Goal: Task Accomplishment & Management: Manage account settings

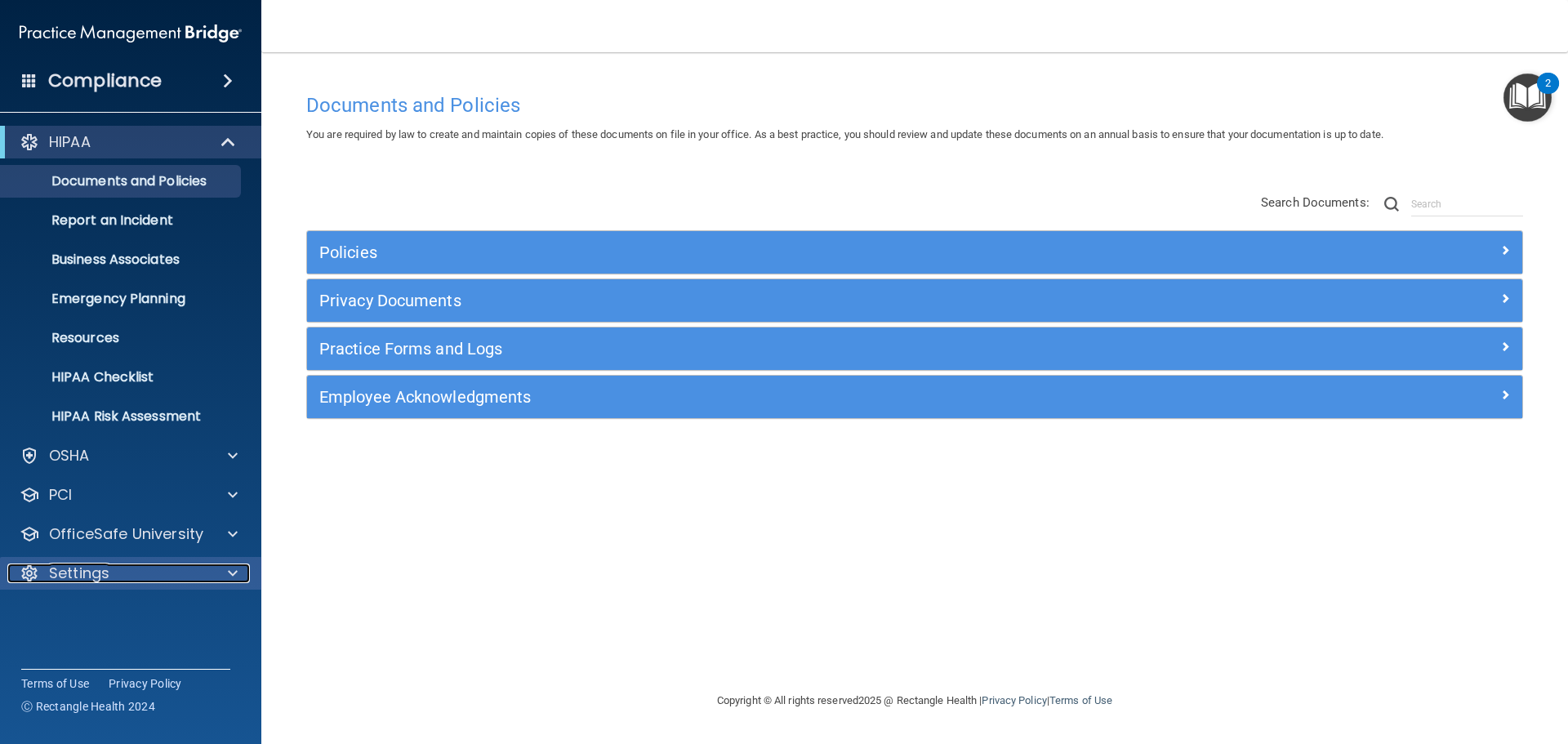
click at [238, 578] on div at bounding box center [230, 573] width 41 height 20
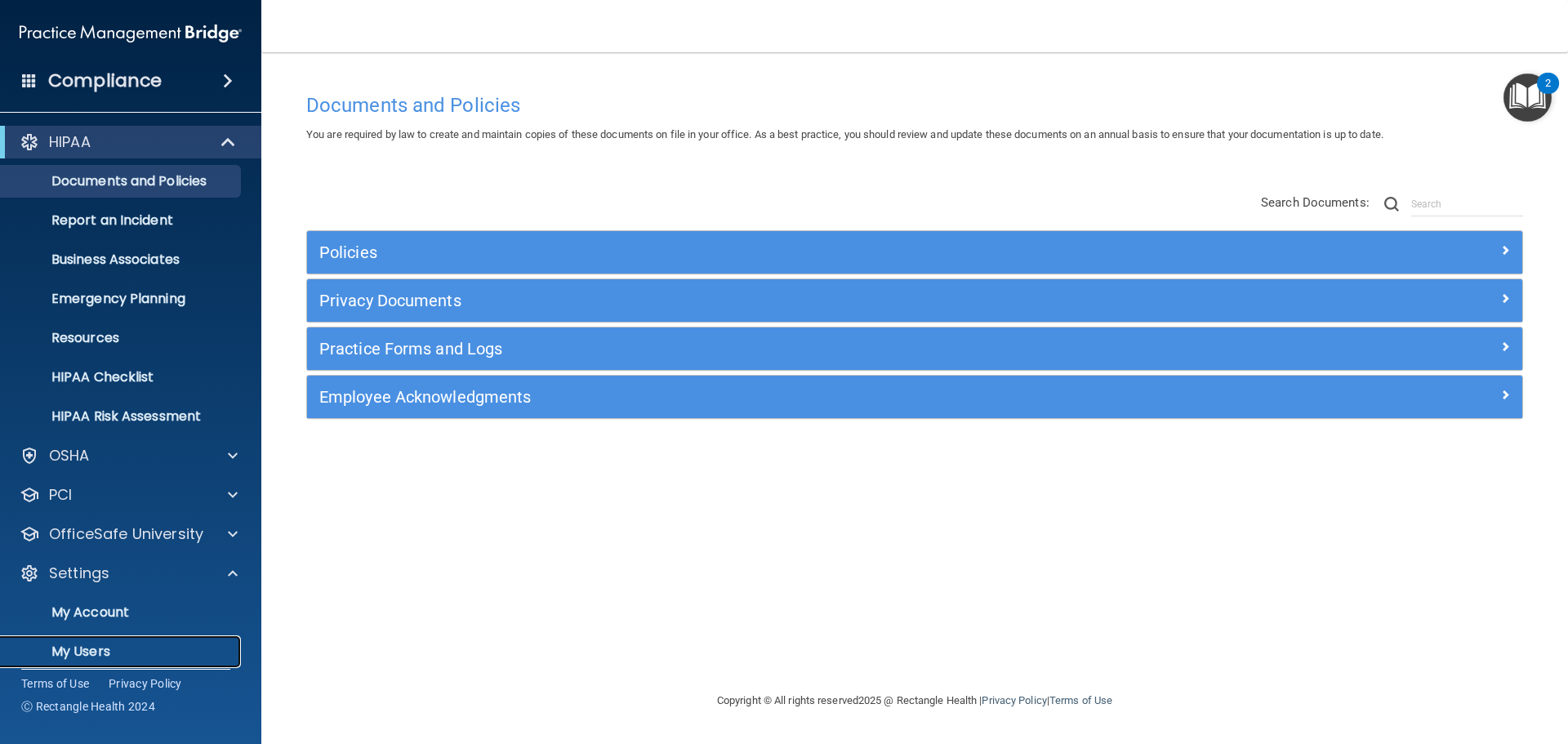
click at [96, 648] on p "My Users" at bounding box center [122, 651] width 223 height 17
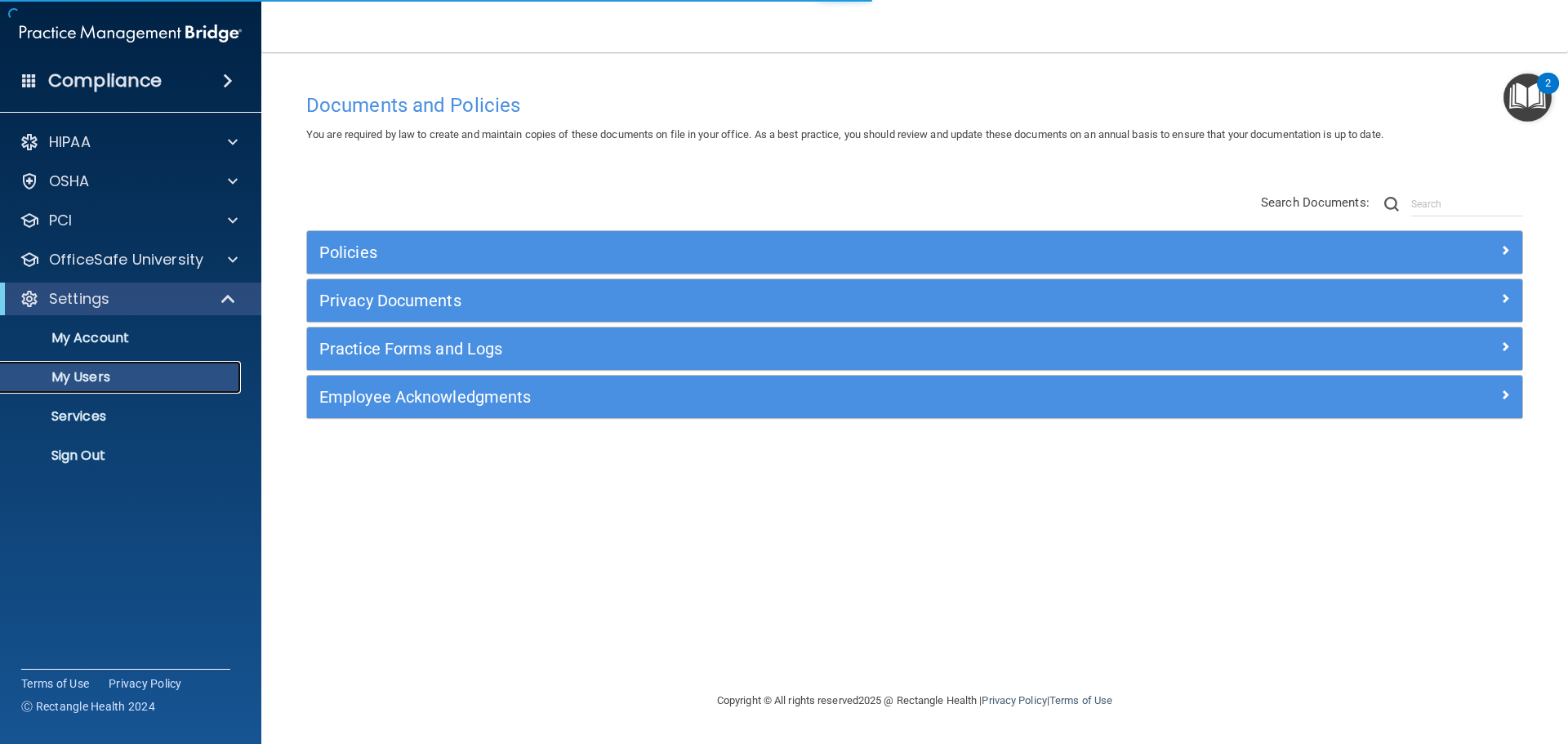
select select "20"
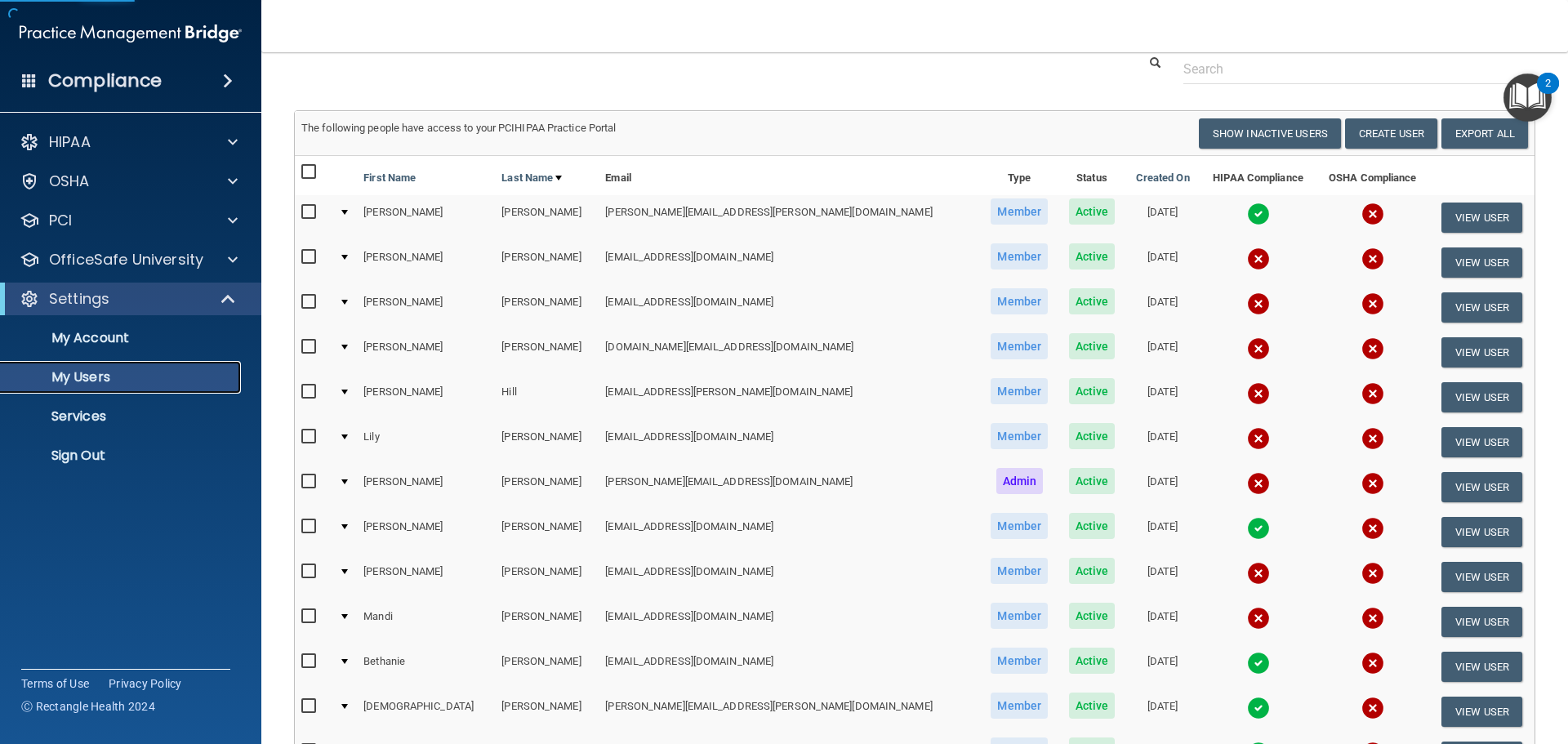
scroll to position [82, 0]
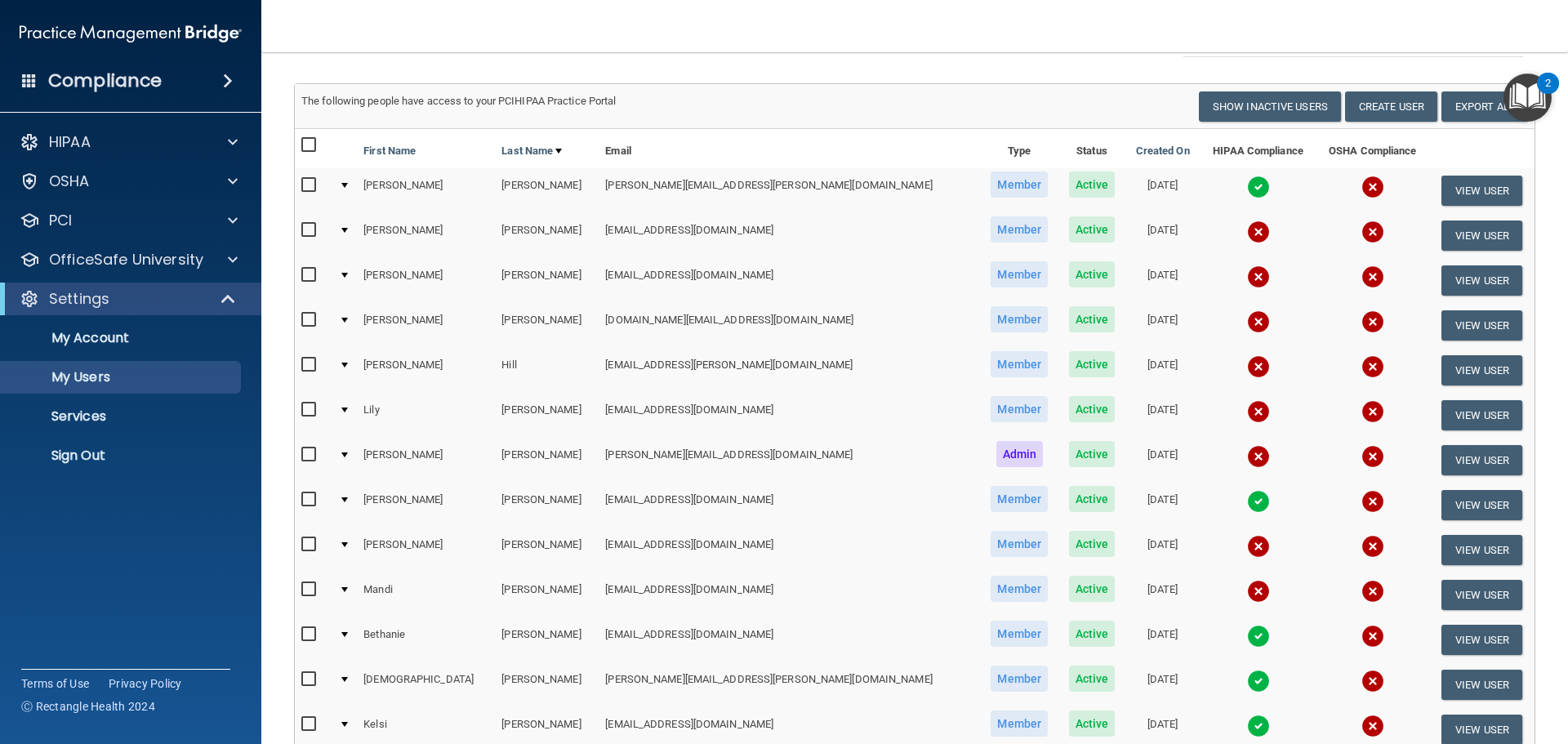
click at [303, 271] on input "checkbox" at bounding box center [310, 274] width 19 height 13
checkbox input "true"
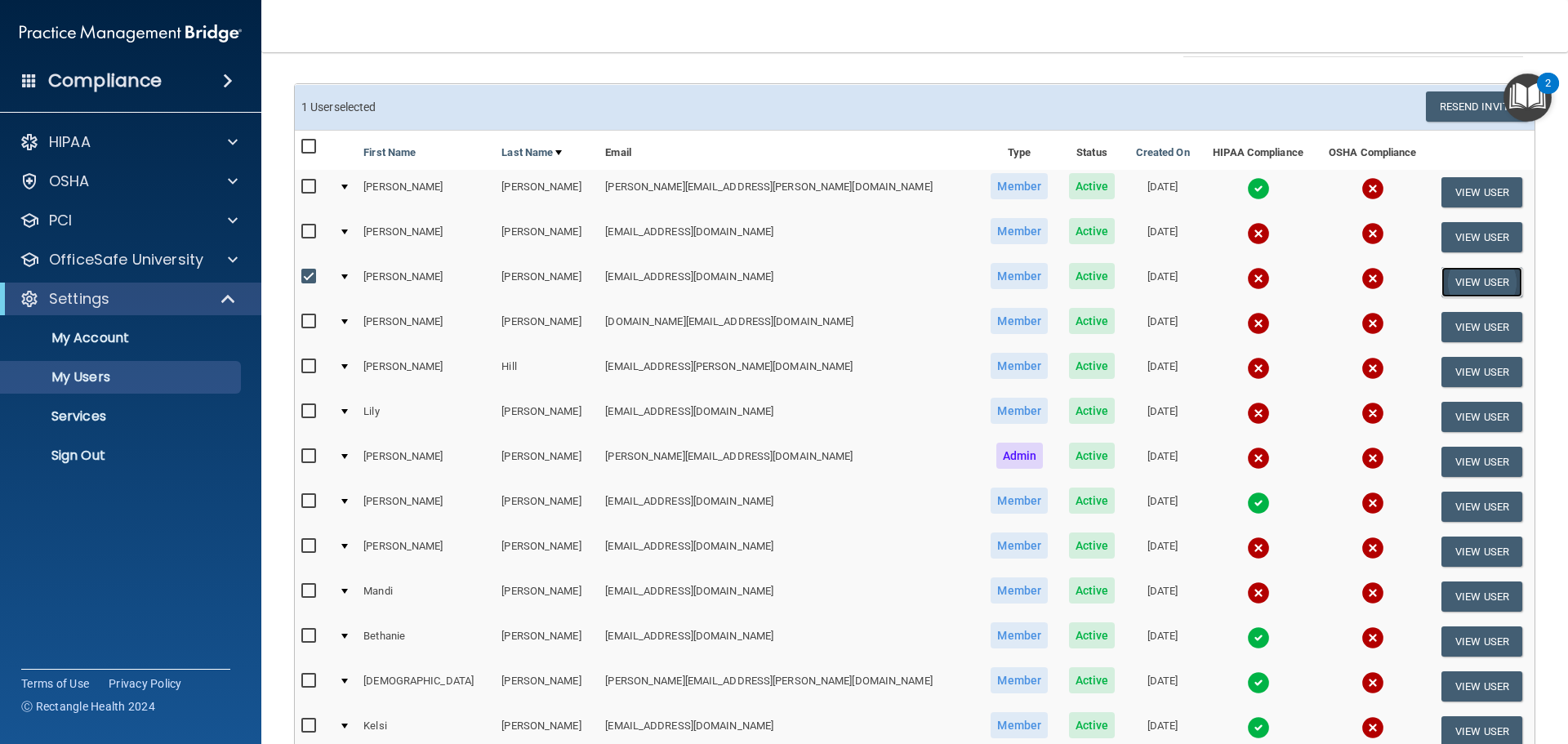
click at [1451, 281] on button "View User" at bounding box center [1481, 282] width 81 height 30
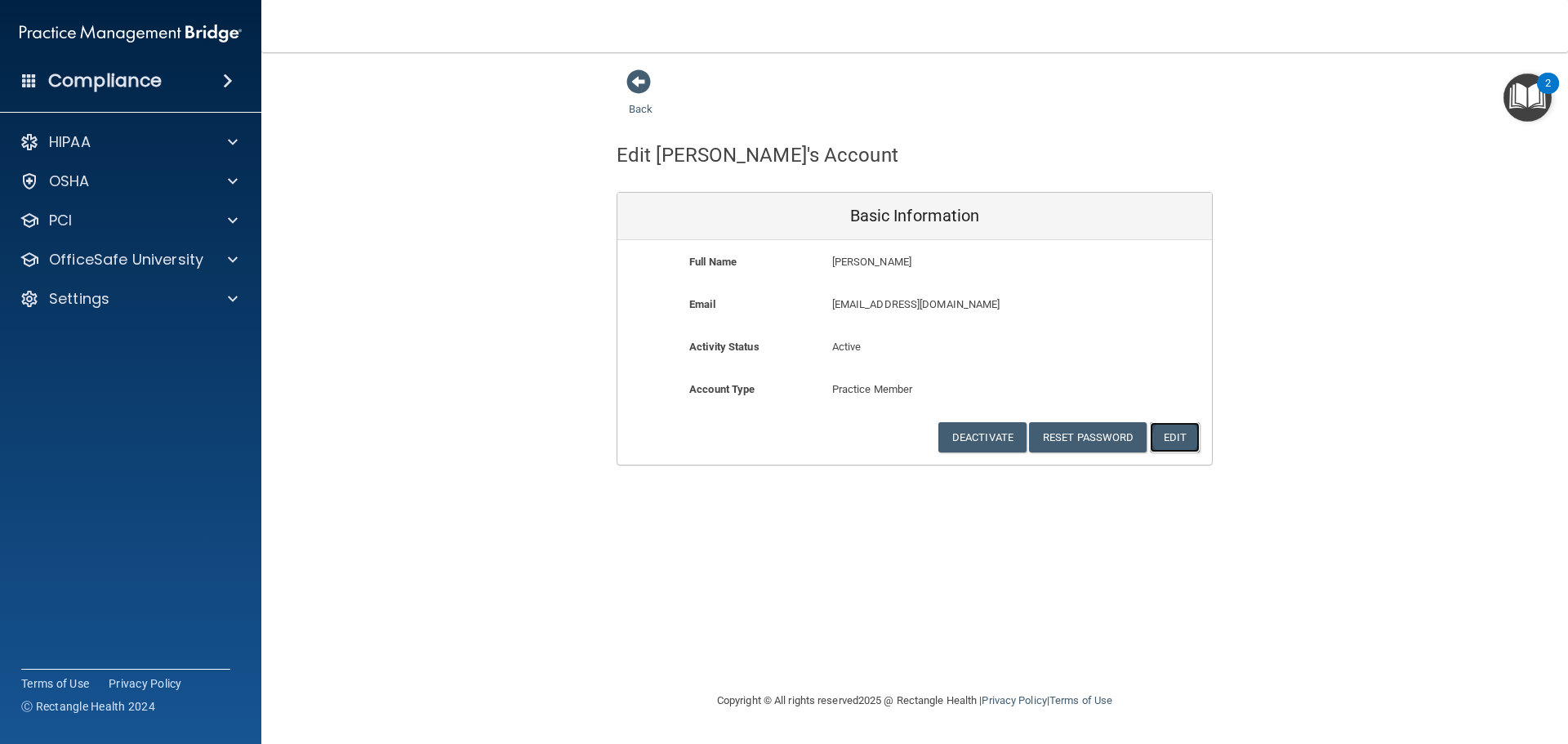
click at [1183, 438] on button "Edit" at bounding box center [1174, 437] width 50 height 30
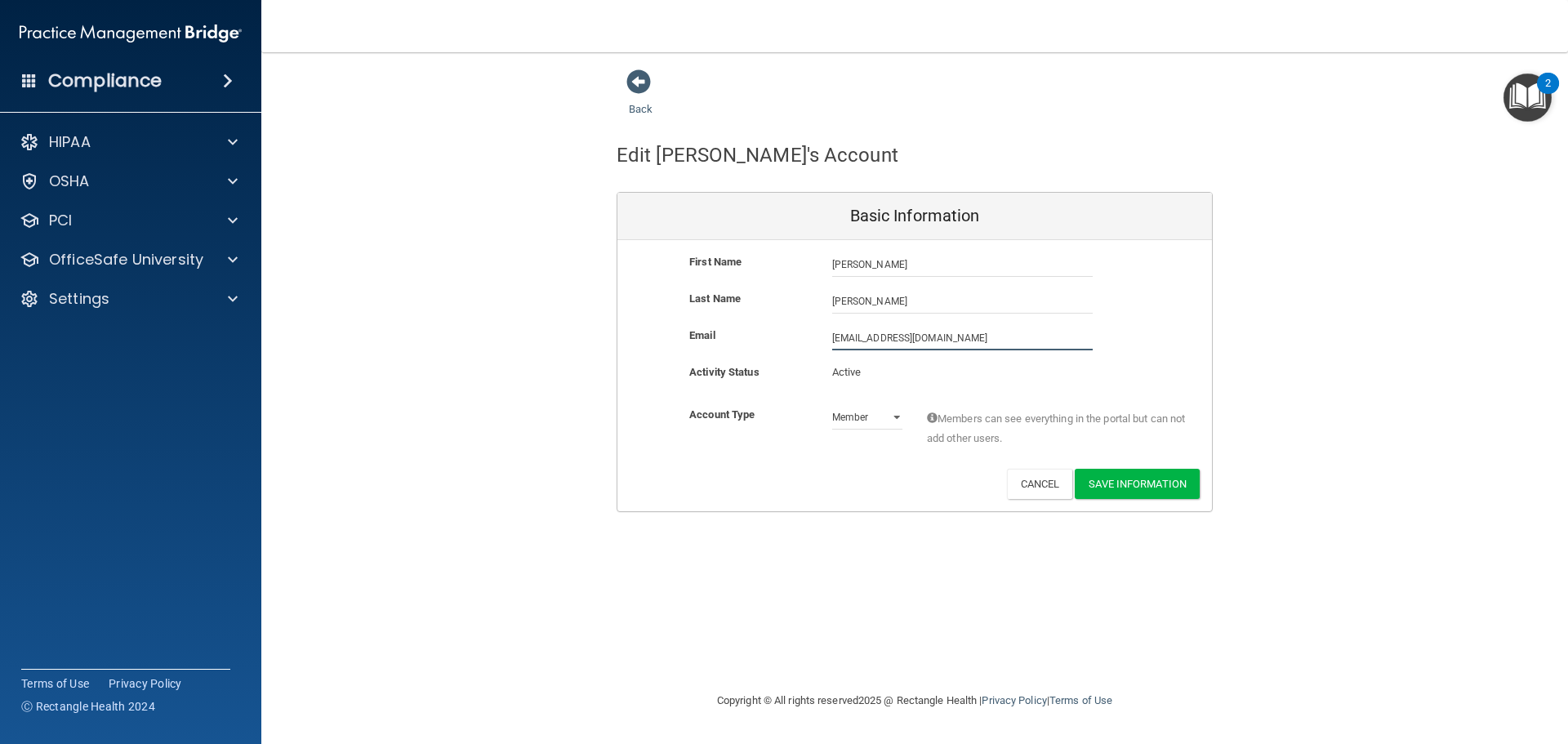
drag, startPoint x: 971, startPoint y: 333, endPoint x: 0, endPoint y: 525, distance: 989.8
click at [0, 525] on div "Compliance HIPAA Documents and Policies Report an Incident Business Associates …" at bounding box center [784, 372] width 1568 height 744
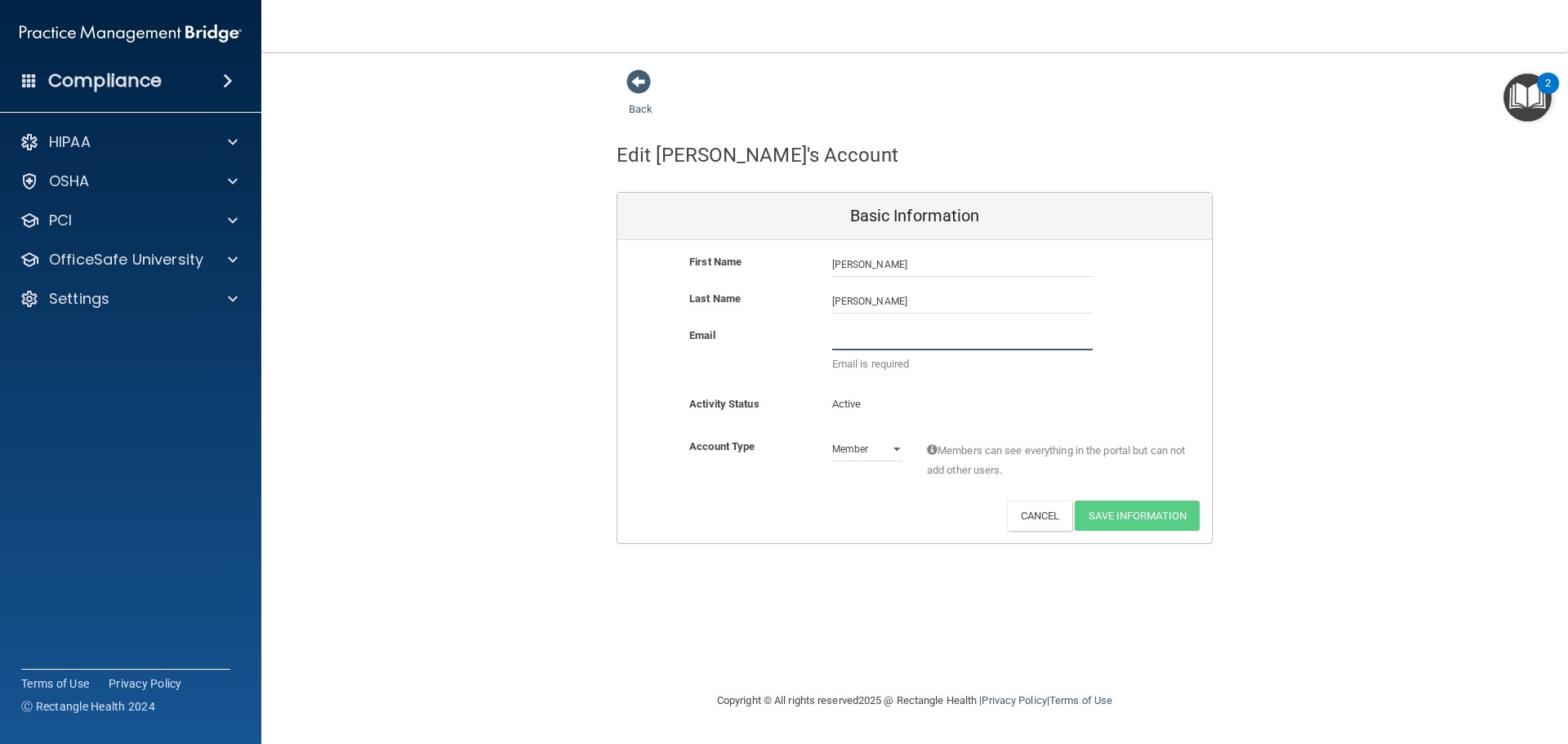
click at [866, 334] on input "email" at bounding box center [961, 337] width 260 height 24
type input "[EMAIL_ADDRESS][DOMAIN_NAME]"
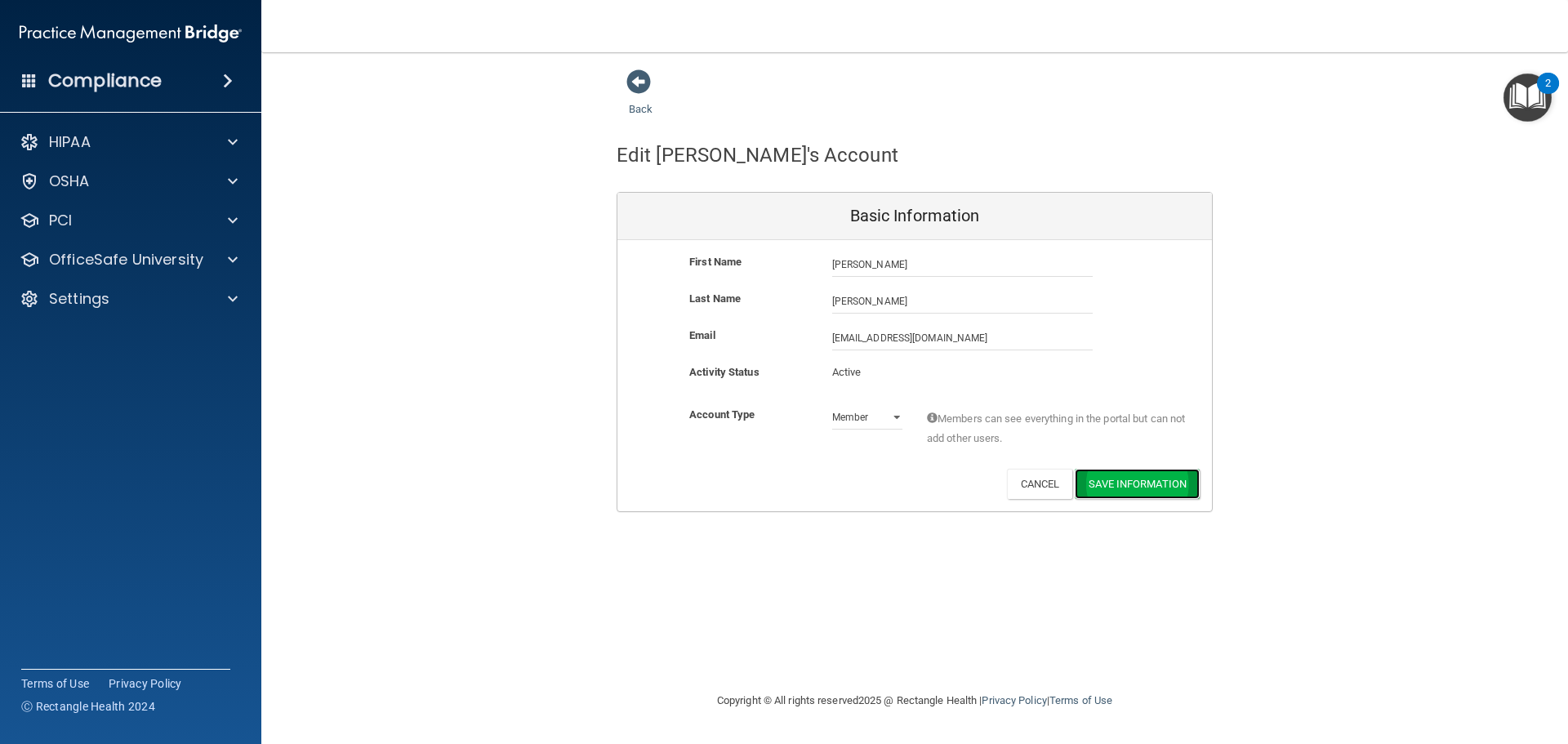
click at [1107, 481] on button "Save Information" at bounding box center [1137, 484] width 125 height 30
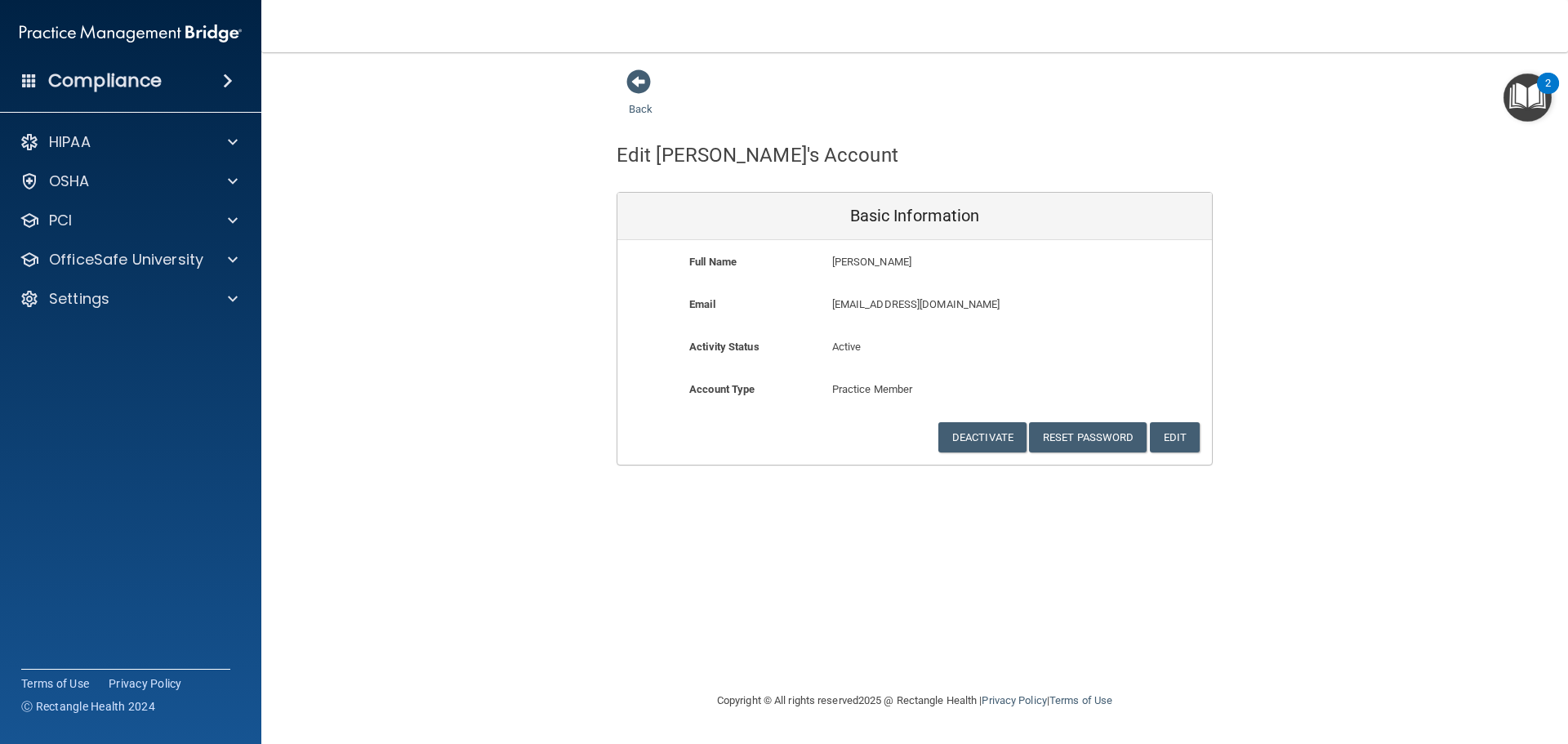
drag, startPoint x: 635, startPoint y: 80, endPoint x: 625, endPoint y: 83, distance: 10.4
click at [635, 80] on span at bounding box center [638, 81] width 24 height 24
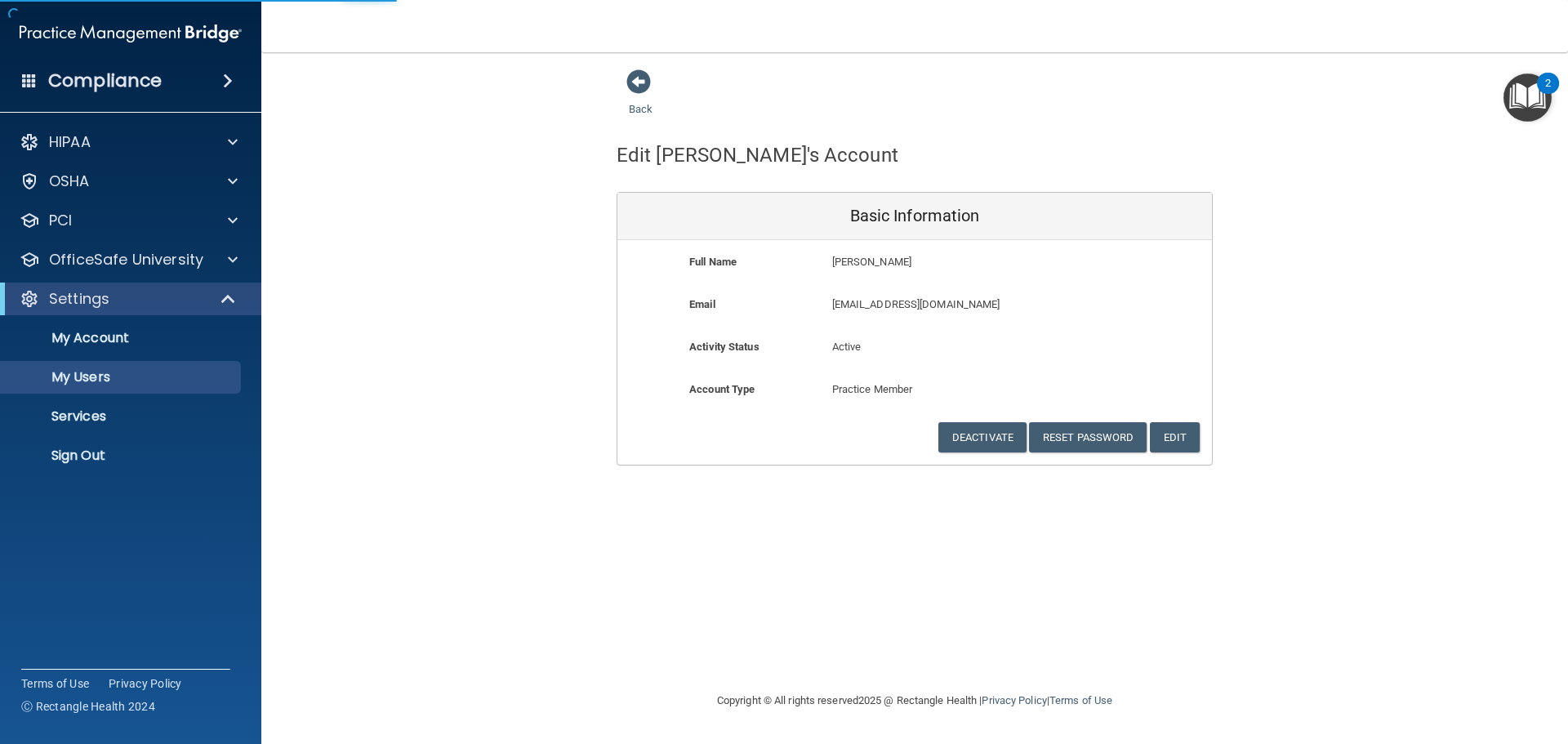
click at [27, 85] on span at bounding box center [29, 80] width 15 height 15
select select "20"
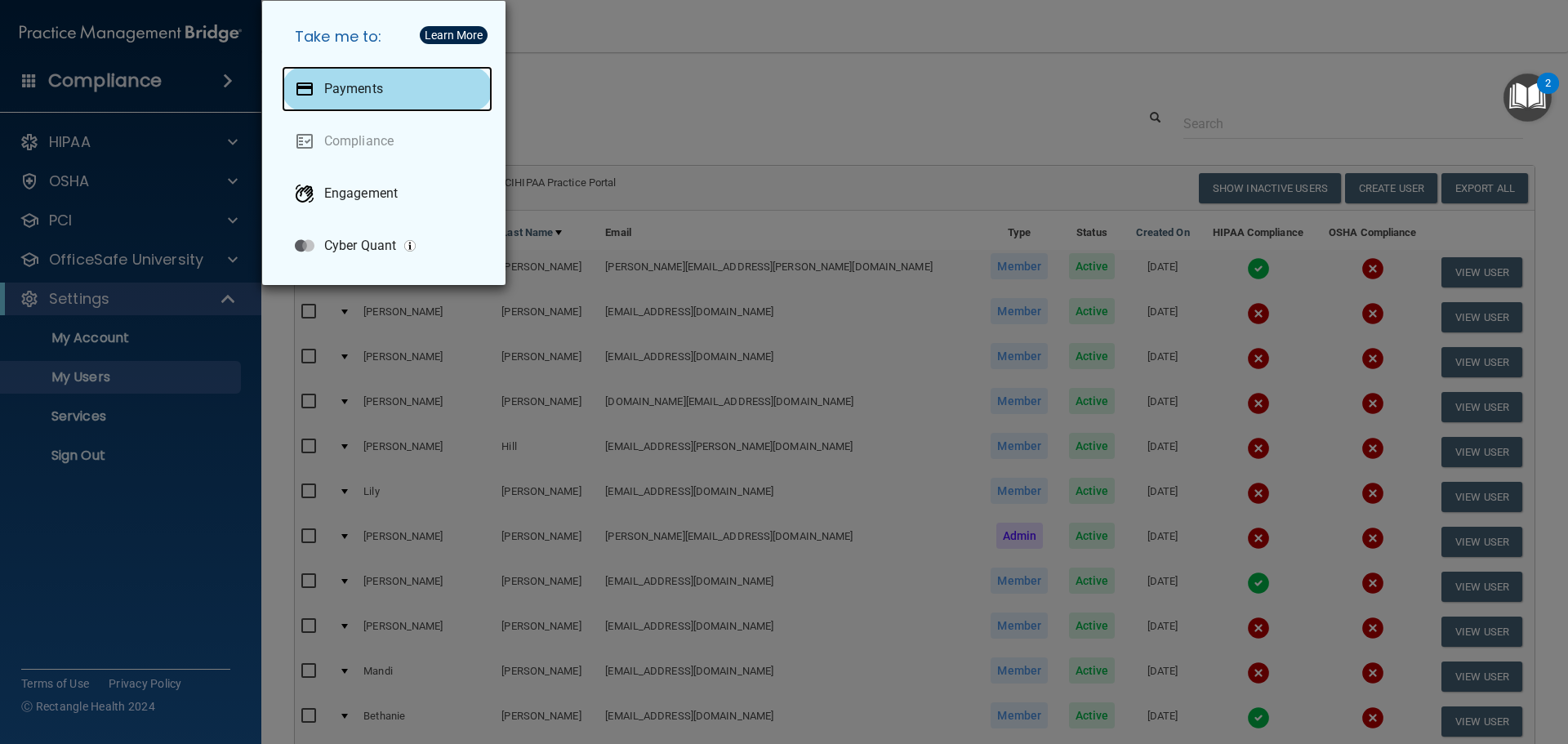
click at [343, 81] on div "Payments" at bounding box center [387, 89] width 211 height 46
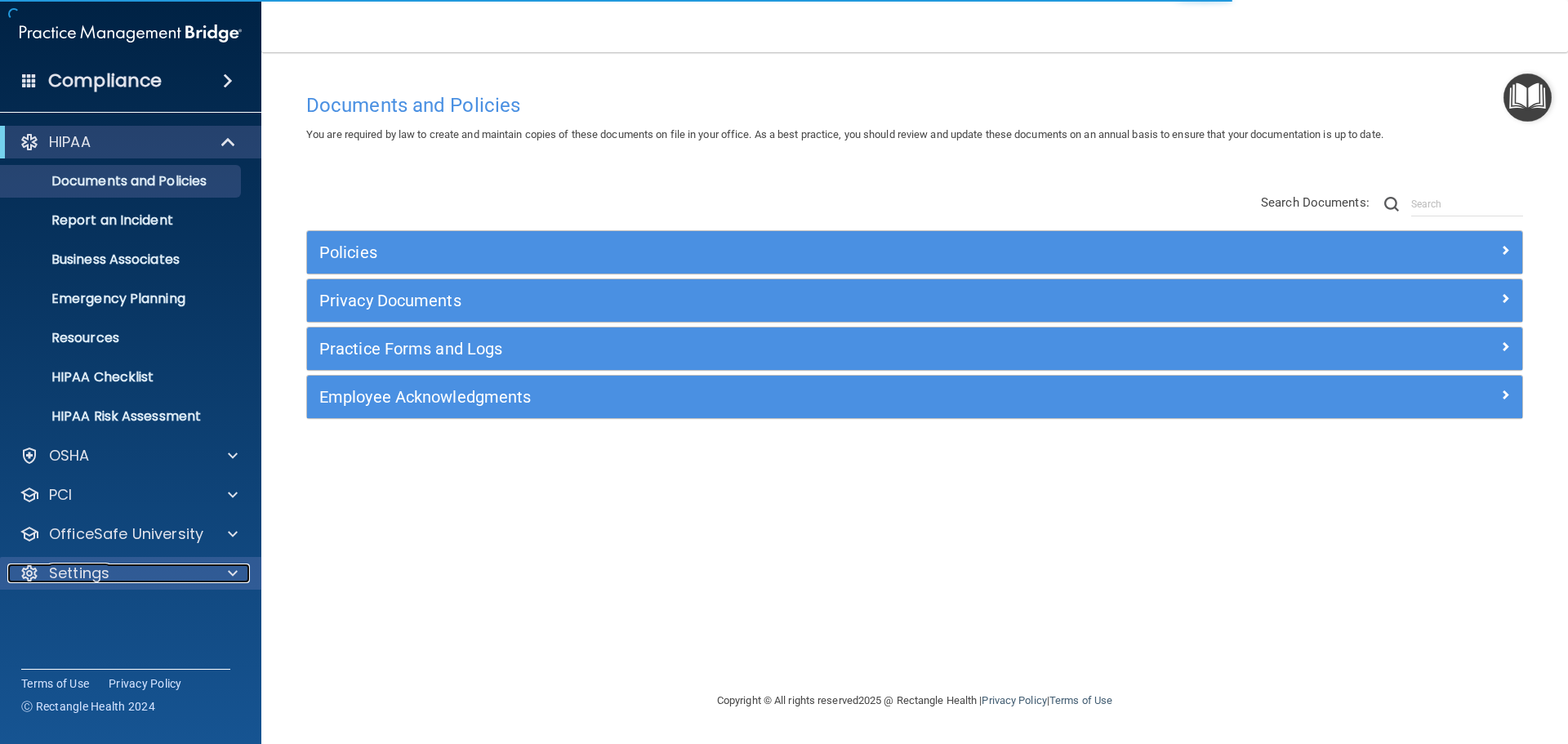
click at [224, 572] on div at bounding box center [230, 573] width 41 height 20
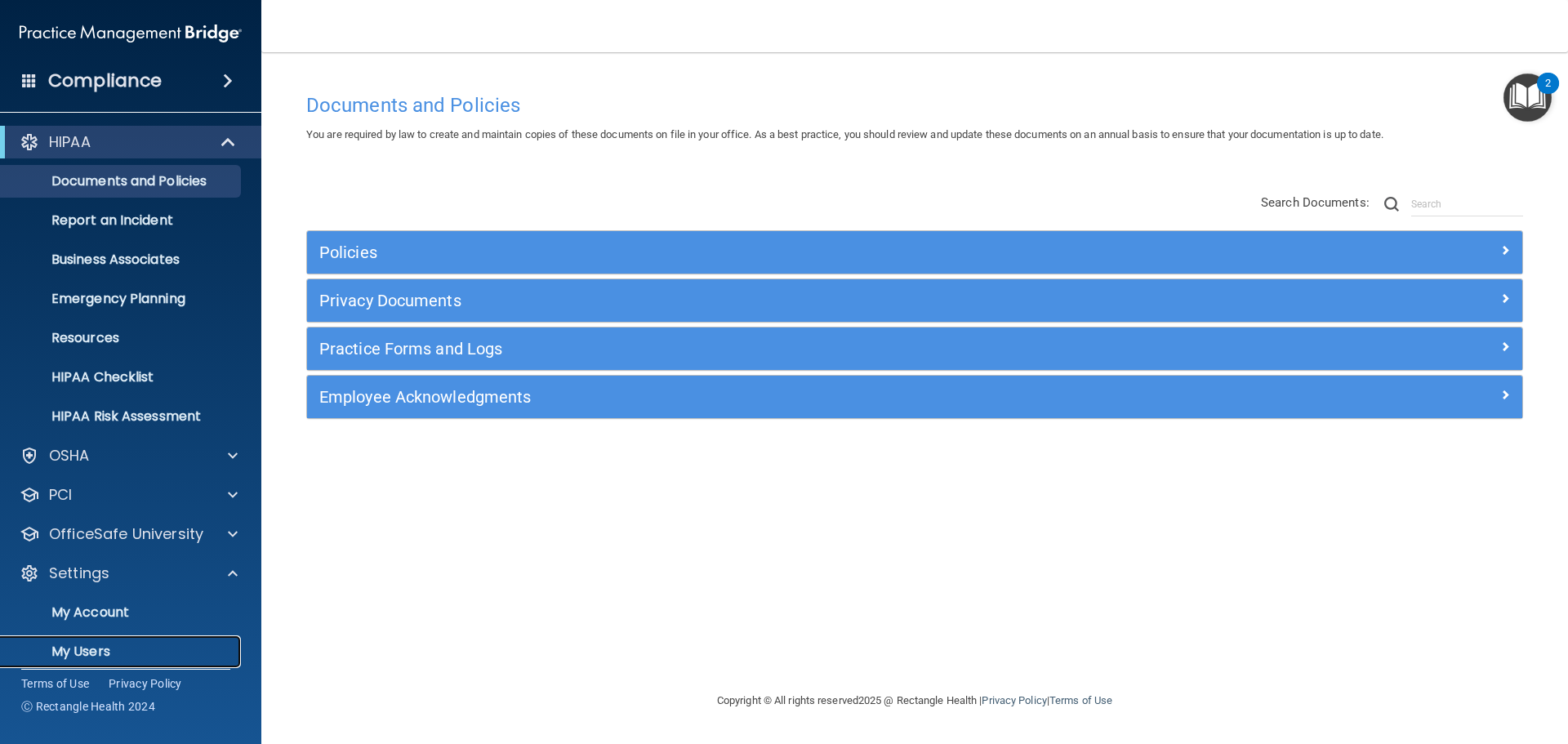
click at [95, 649] on p "My Users" at bounding box center [122, 651] width 223 height 17
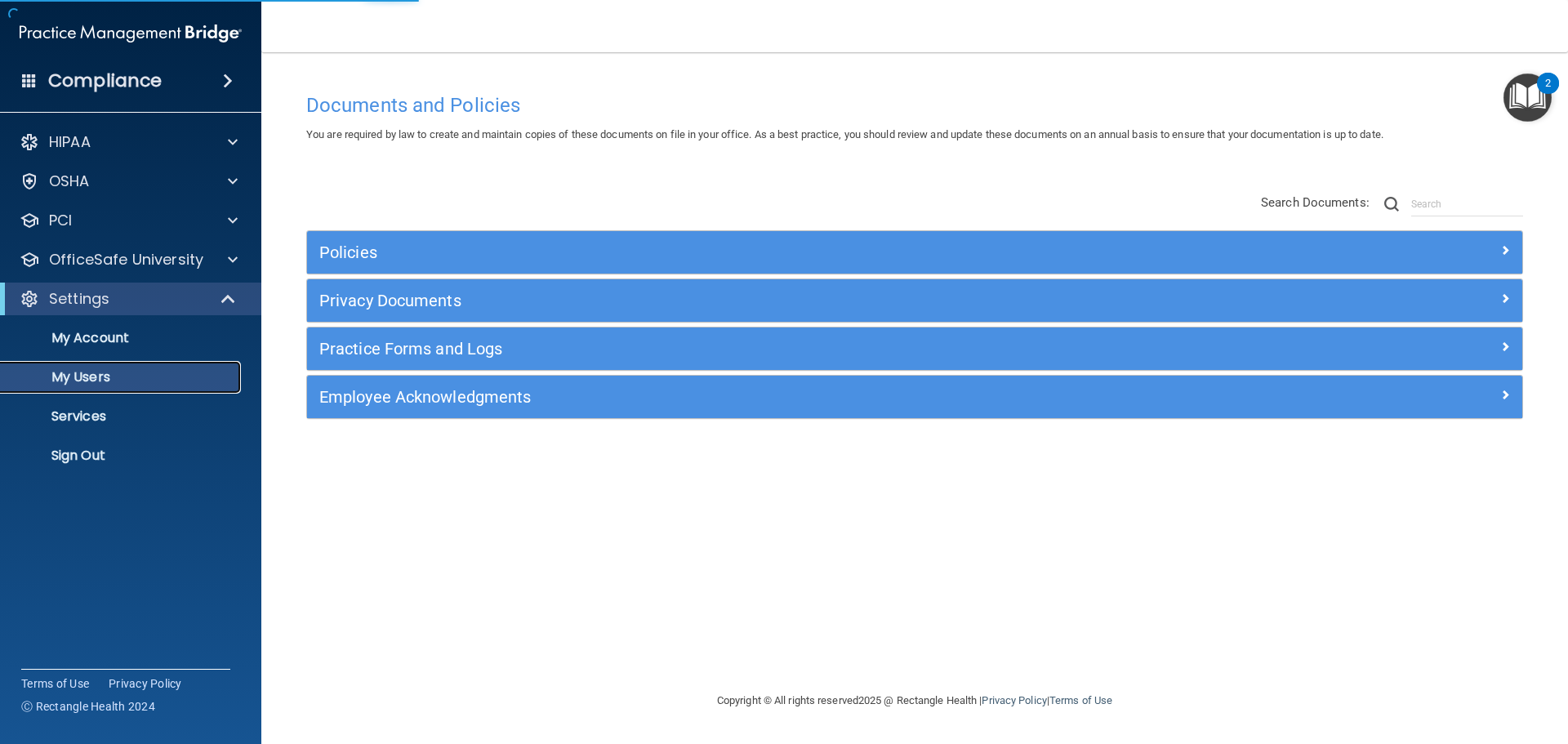
select select "20"
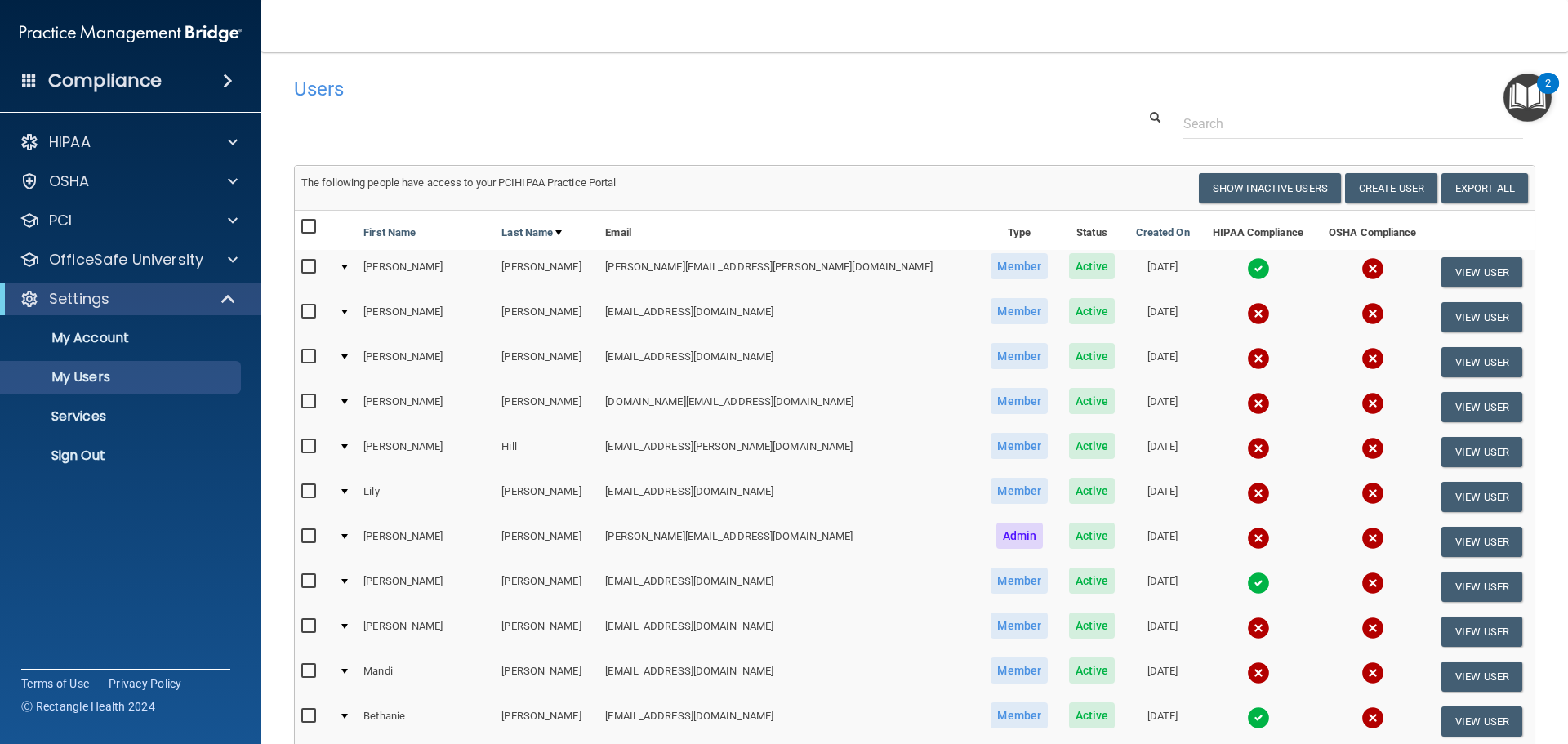
click at [308, 355] on input "checkbox" at bounding box center [310, 356] width 19 height 13
checkbox input "true"
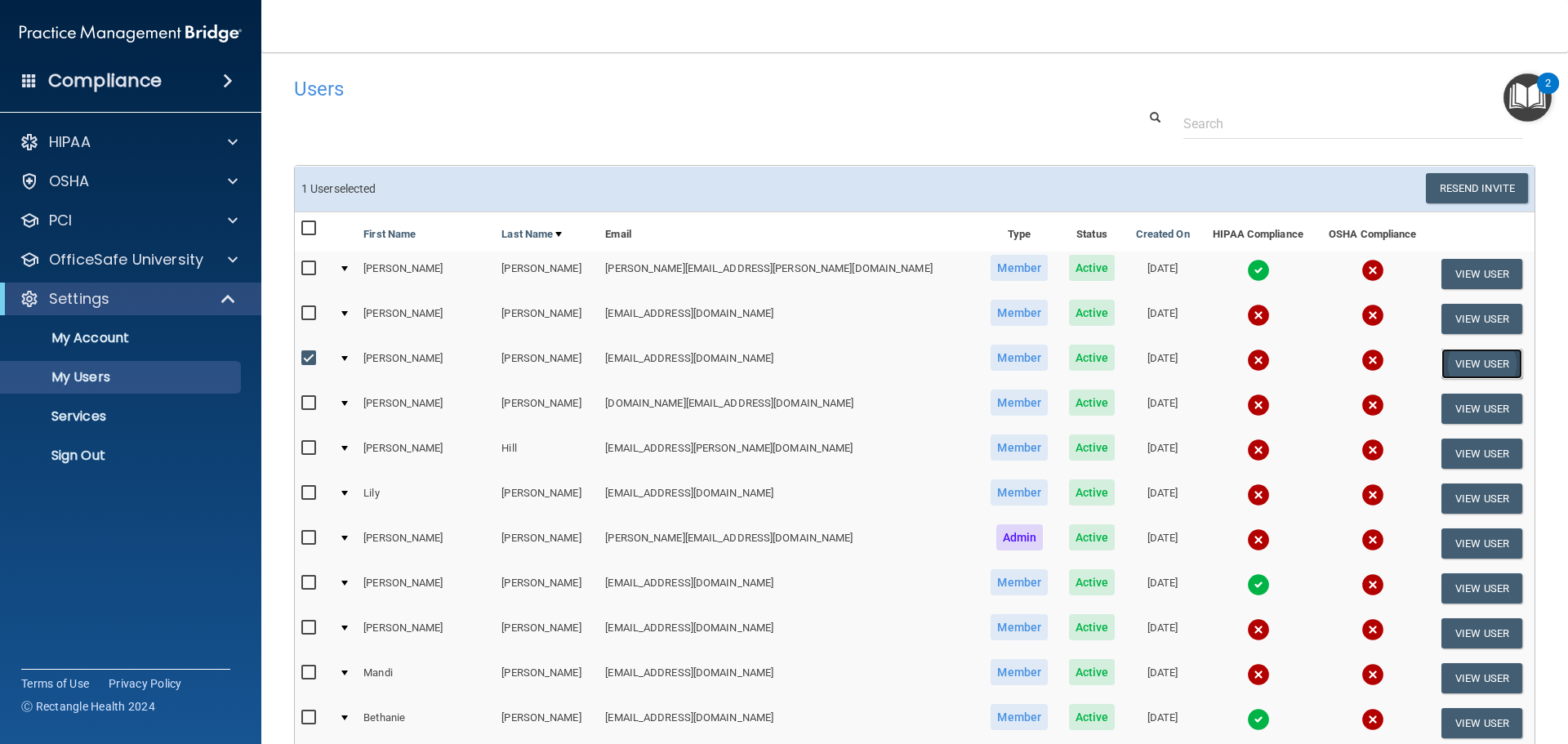
click at [1454, 361] on button "View User" at bounding box center [1481, 364] width 81 height 30
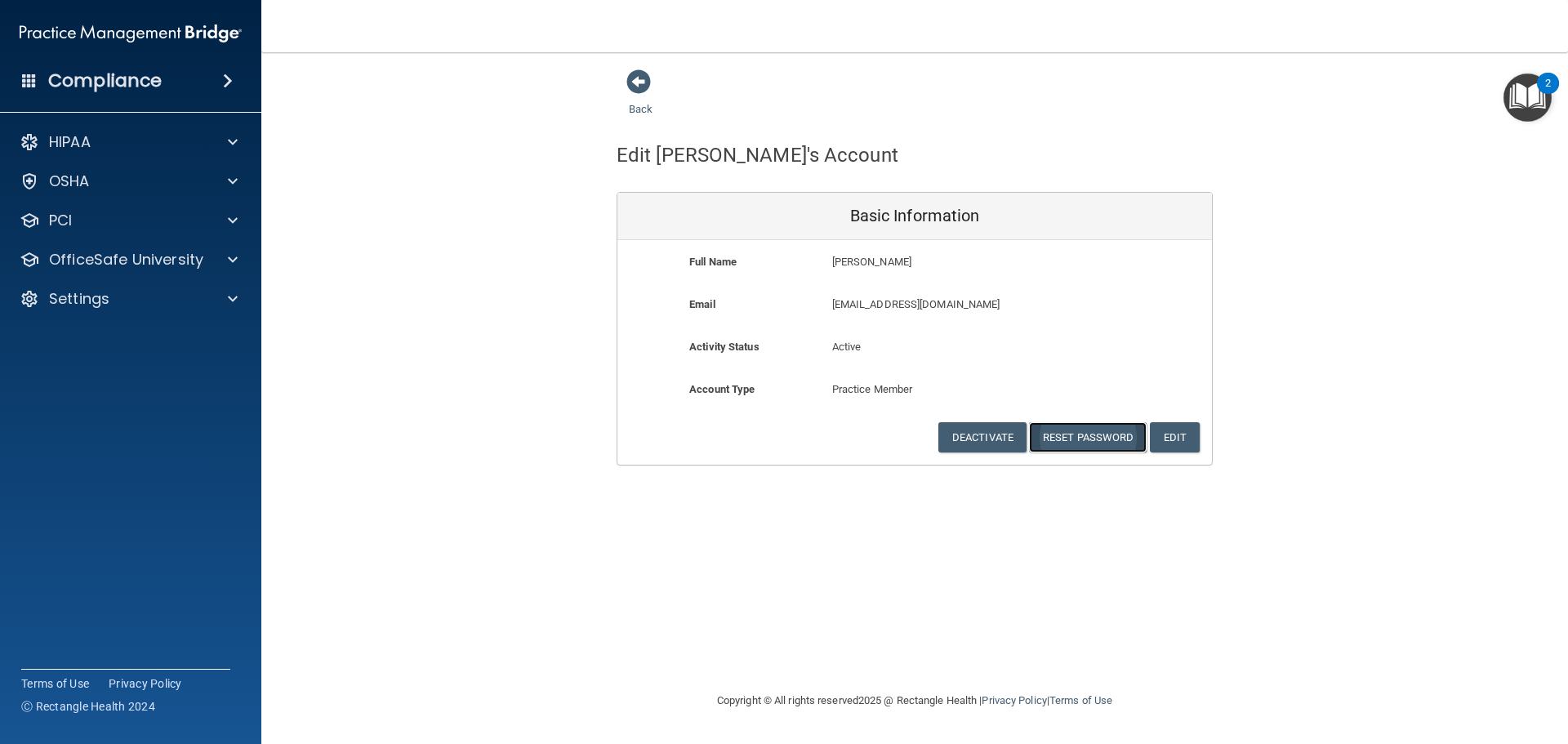
click at [1087, 433] on button "Reset Password" at bounding box center [1087, 437] width 118 height 30
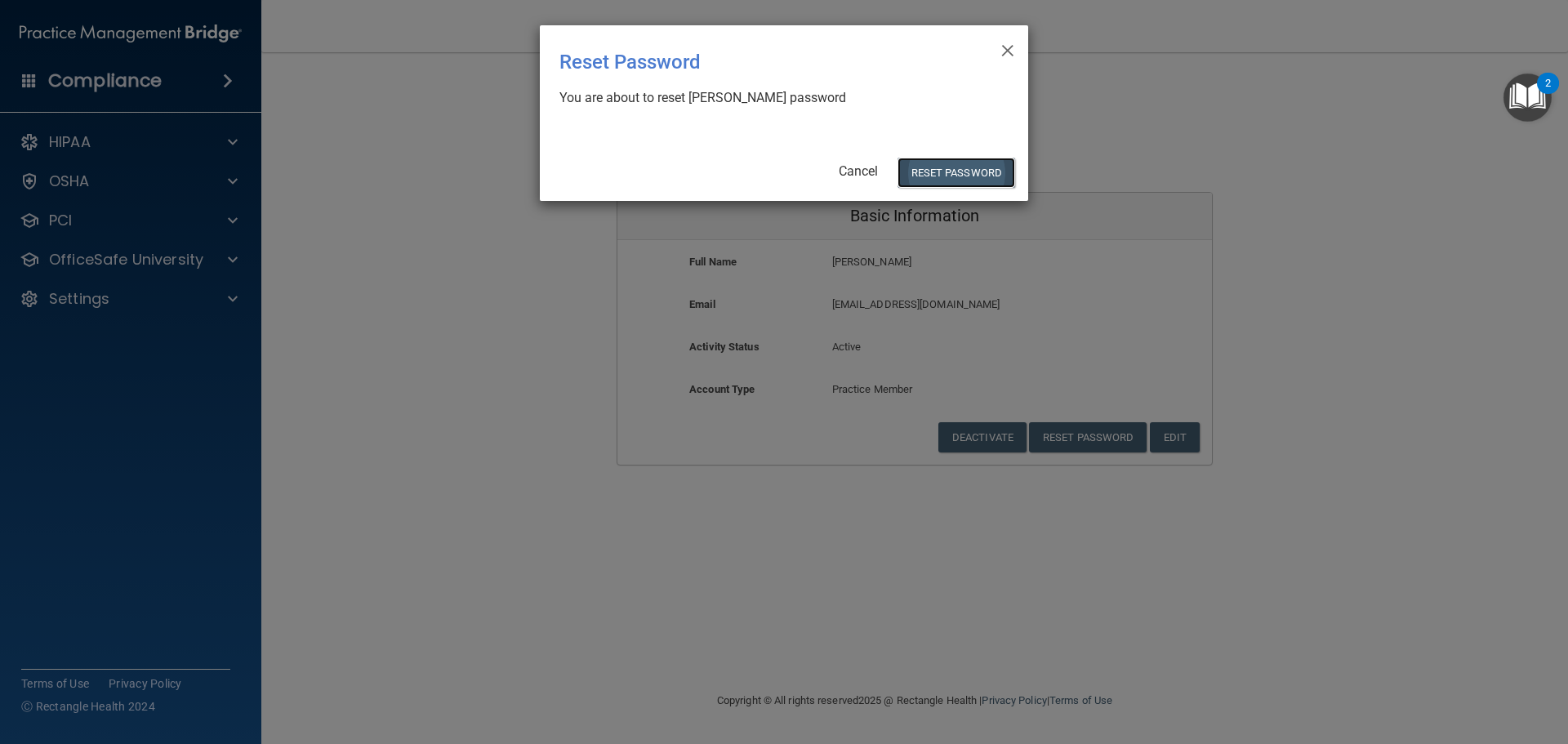
click at [949, 168] on button "Reset Password" at bounding box center [956, 173] width 118 height 30
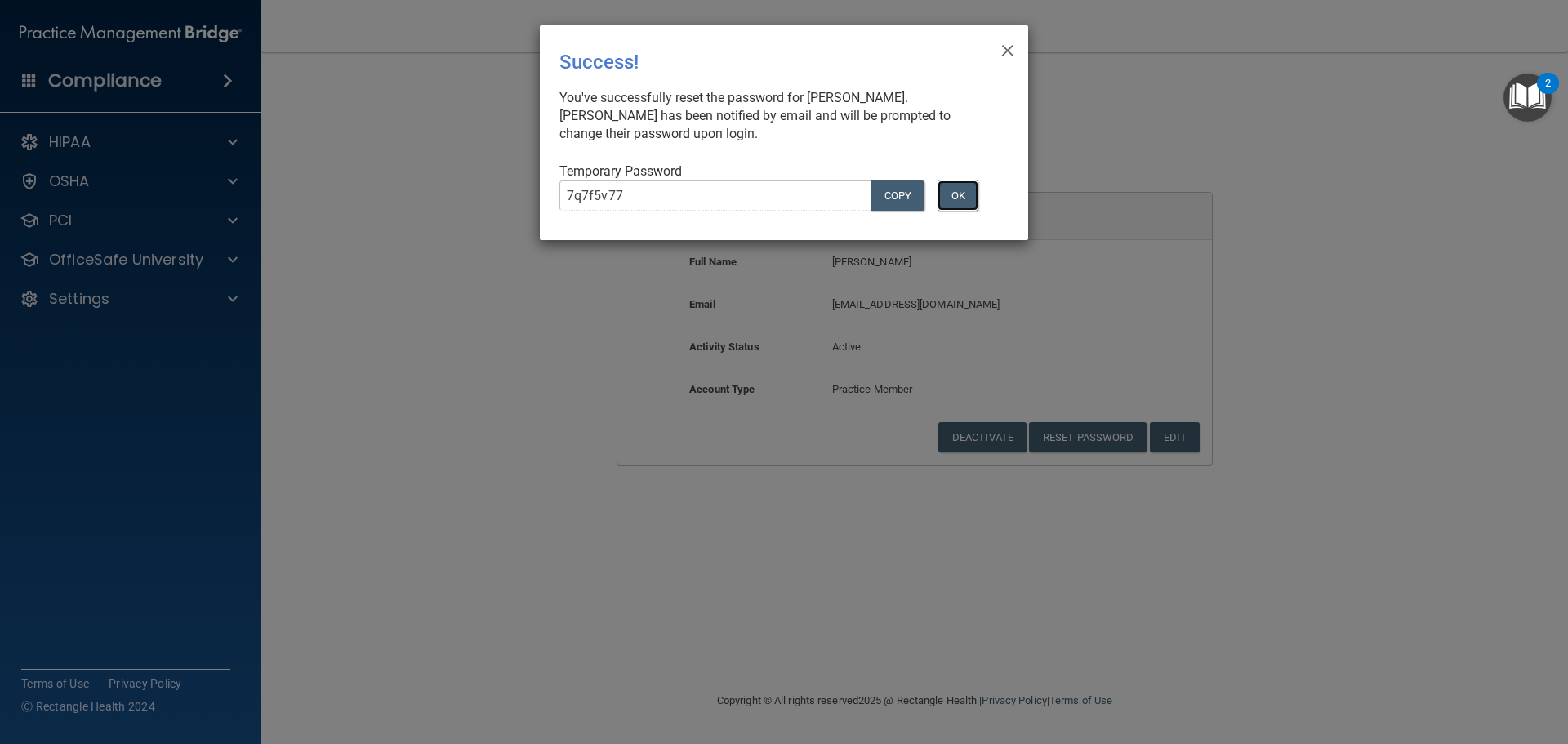
click at [959, 188] on button "OK" at bounding box center [958, 195] width 41 height 30
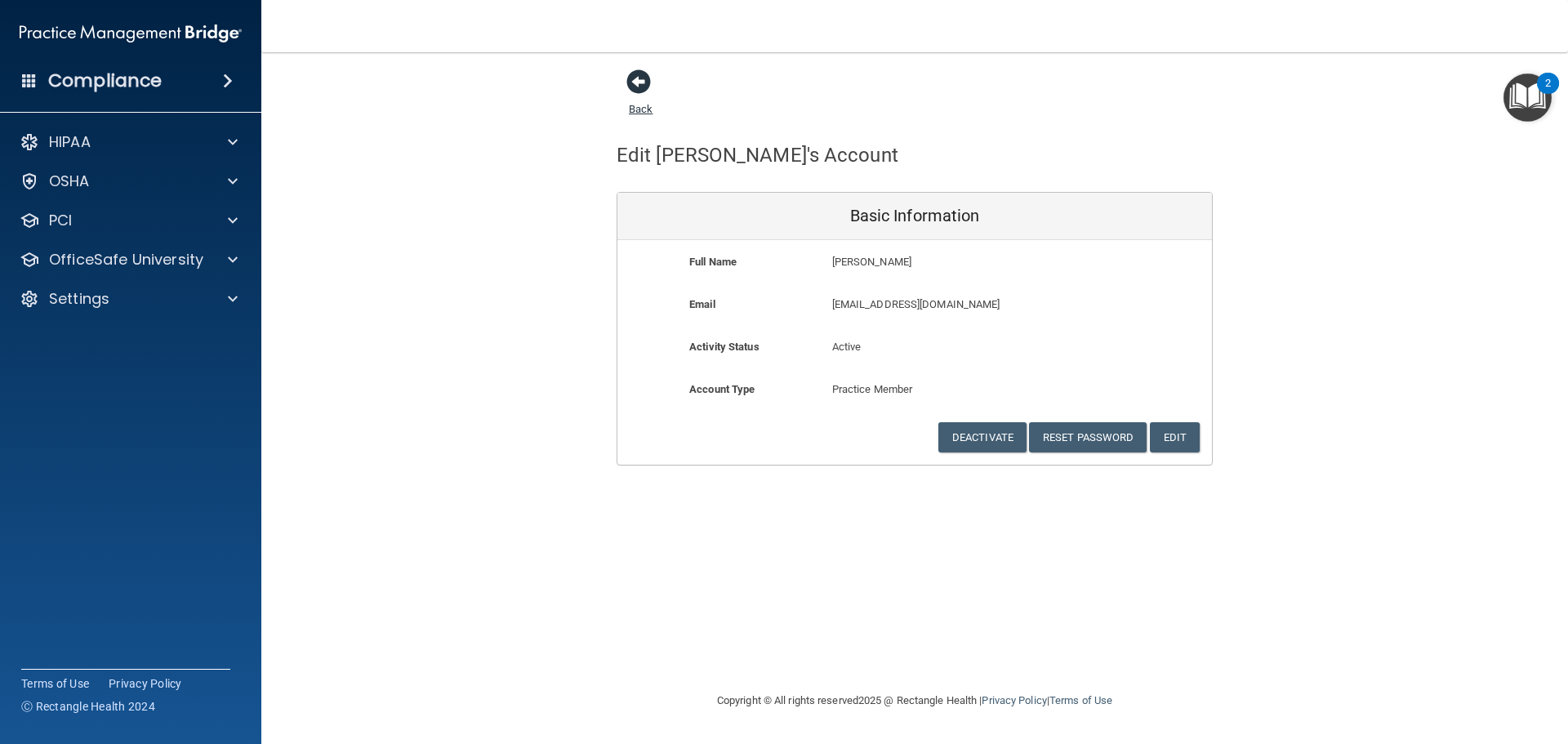
click at [643, 84] on span at bounding box center [638, 81] width 24 height 24
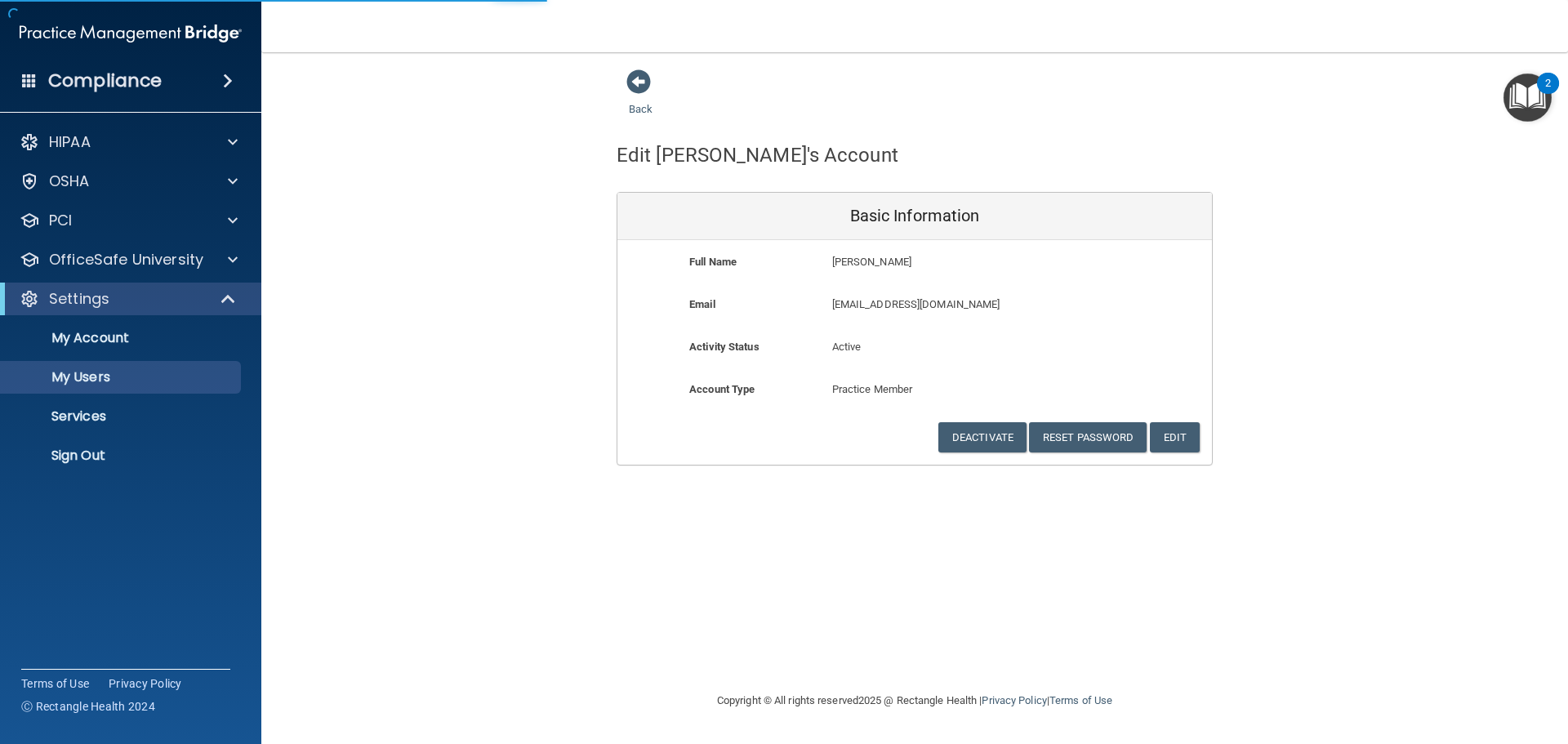
click at [32, 78] on span at bounding box center [29, 80] width 15 height 15
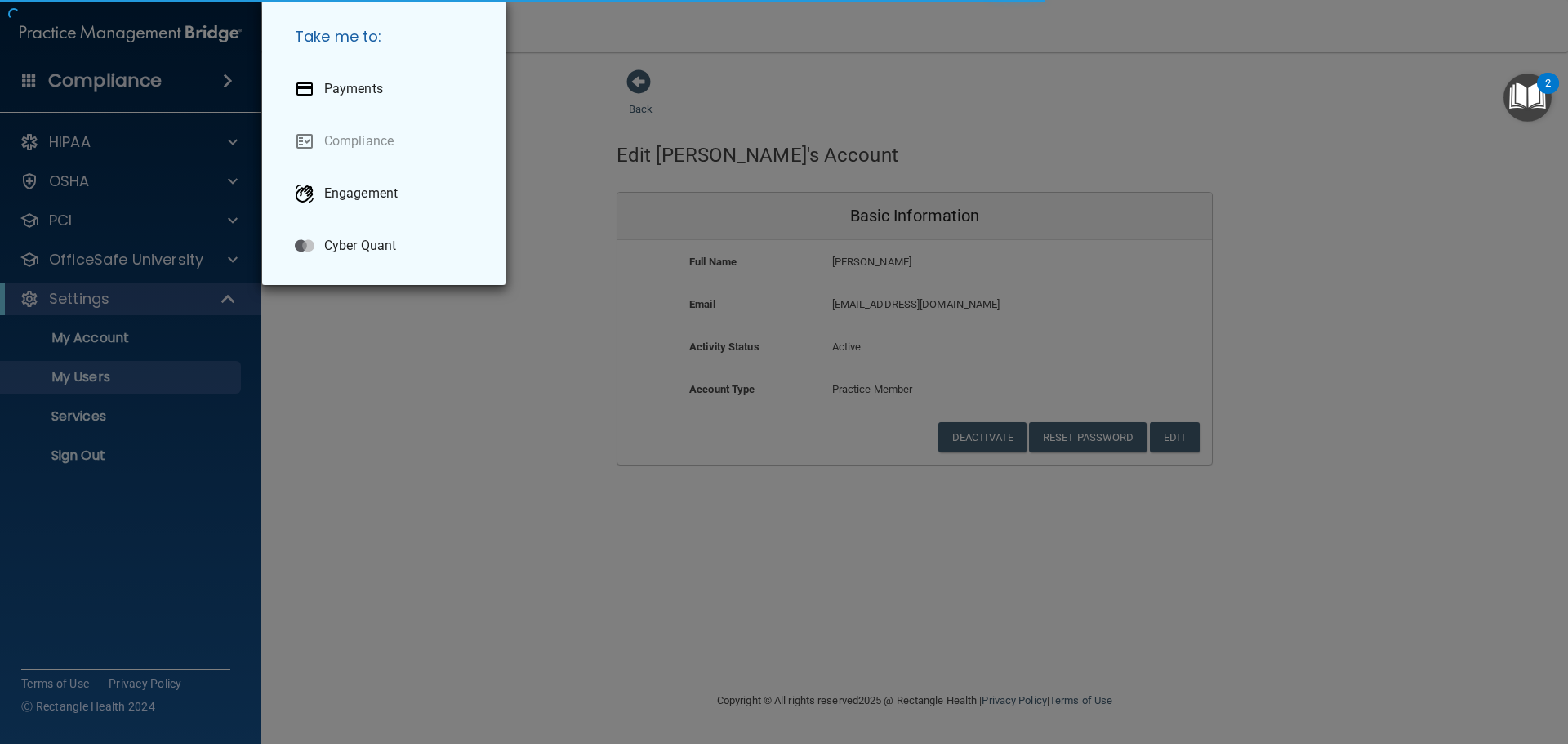
select select "20"
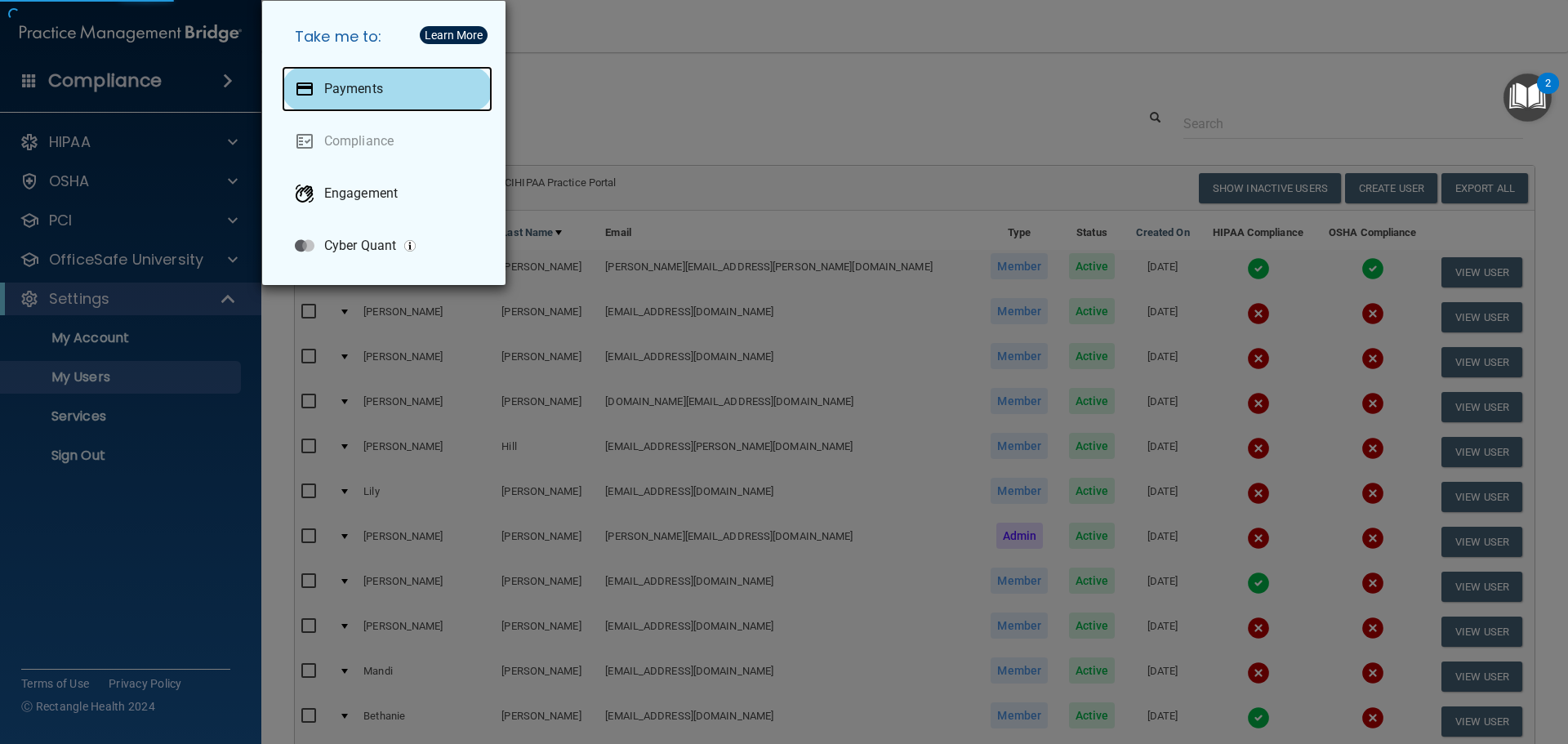
click at [342, 87] on p "Payments" at bounding box center [353, 89] width 59 height 17
